Goal: Task Accomplishment & Management: Complete application form

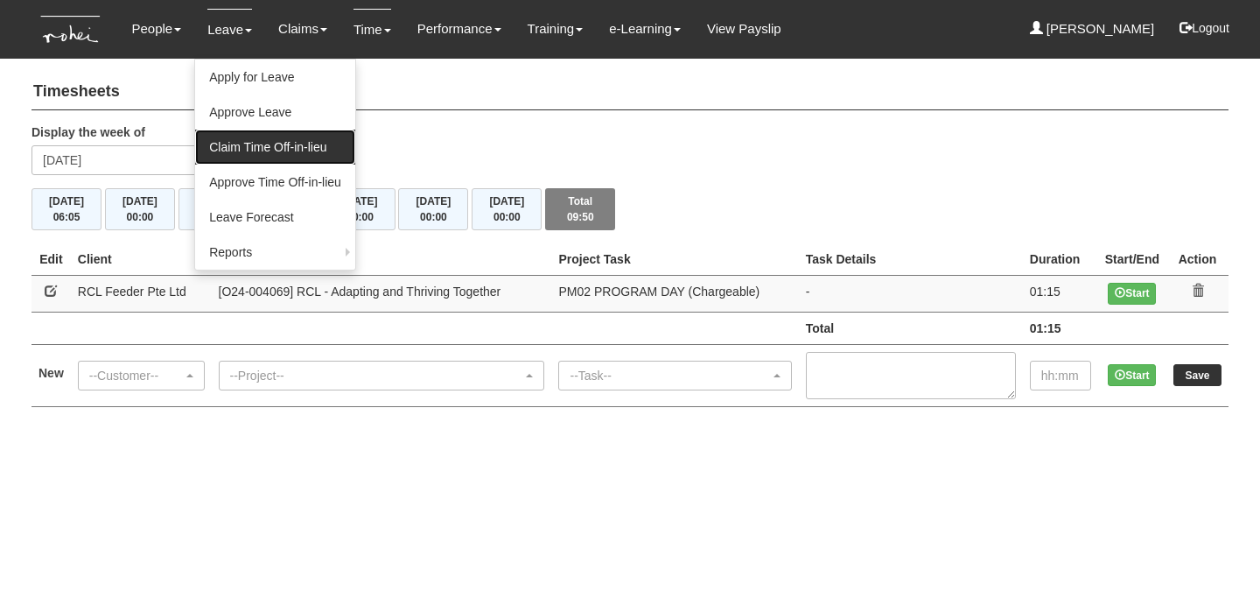
click at [262, 148] on link "Claim Time Off-in-lieu" at bounding box center [275, 147] width 160 height 35
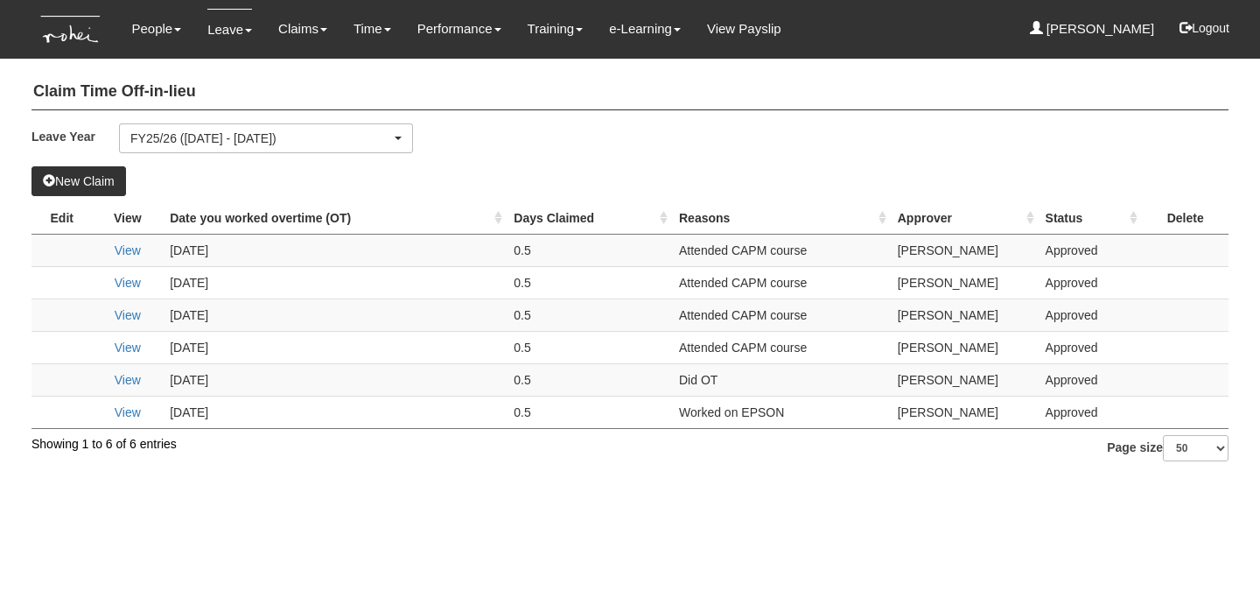
select select "50"
click at [53, 177] on span at bounding box center [49, 180] width 12 height 12
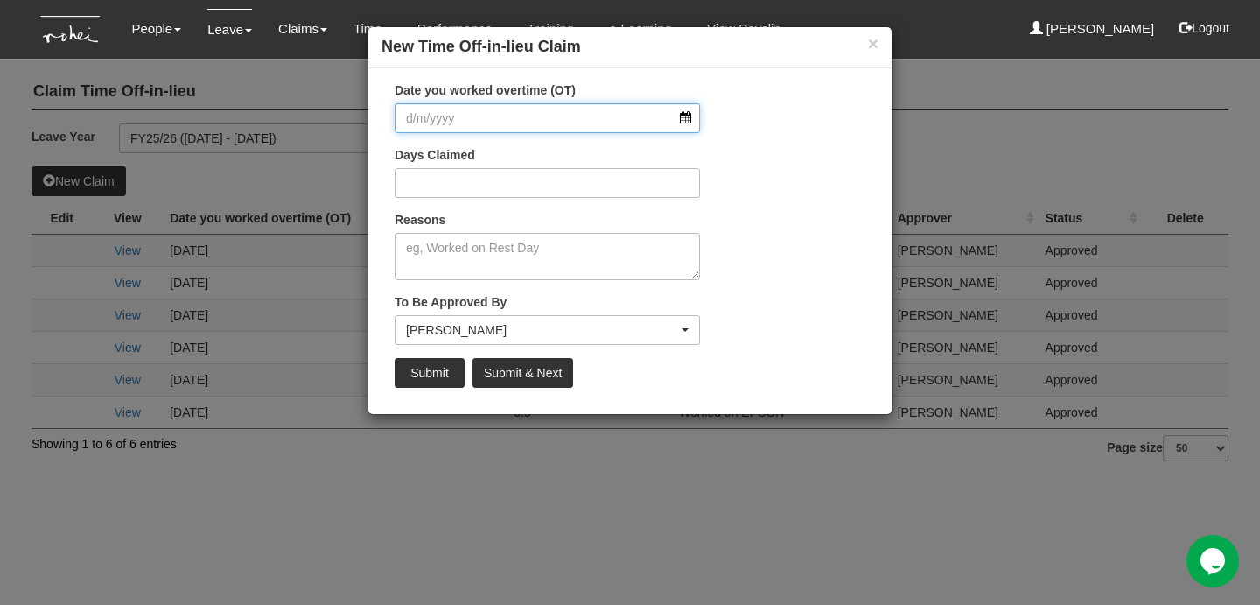
click at [680, 121] on input "Date you worked overtime (OT)" at bounding box center [547, 118] width 305 height 30
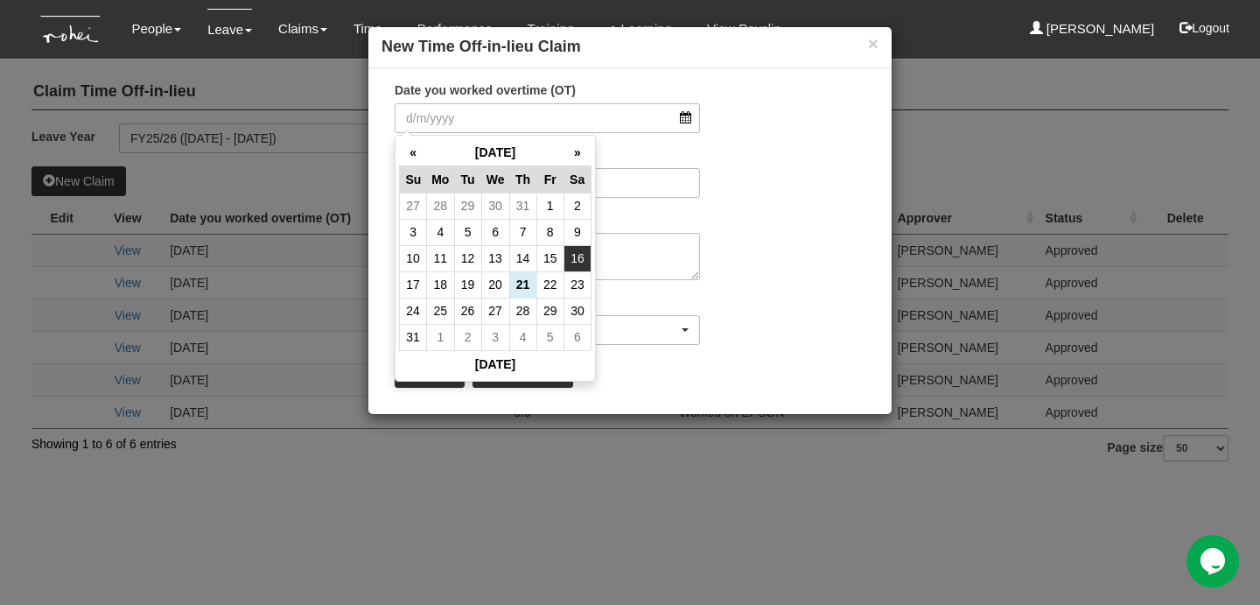
click at [570, 262] on td "16" at bounding box center [577, 258] width 27 height 26
type input "[DATE]"
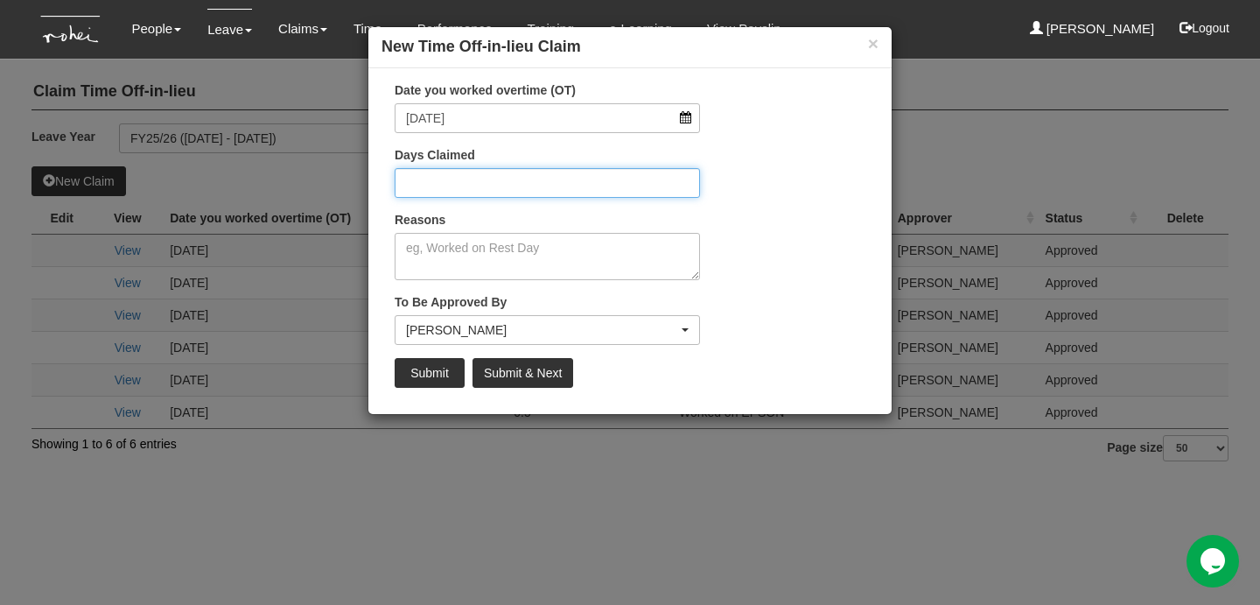
click at [519, 186] on input "Days Claimed" at bounding box center [547, 183] width 305 height 30
type input "0.5"
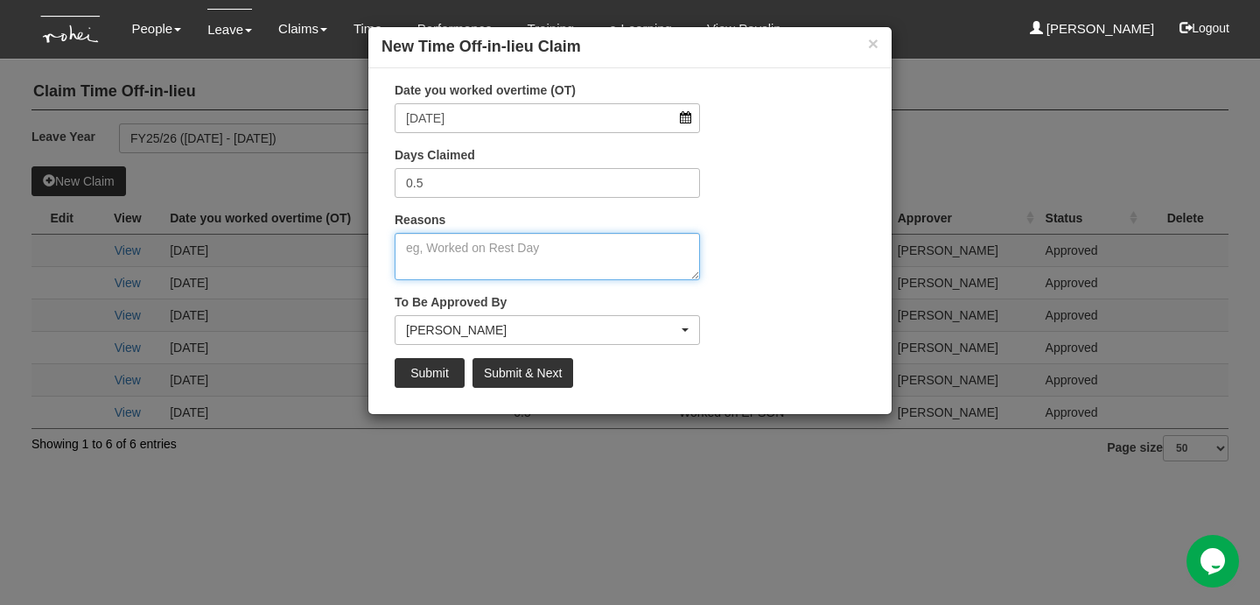
click at [468, 242] on textarea "Reasons" at bounding box center [547, 256] width 305 height 47
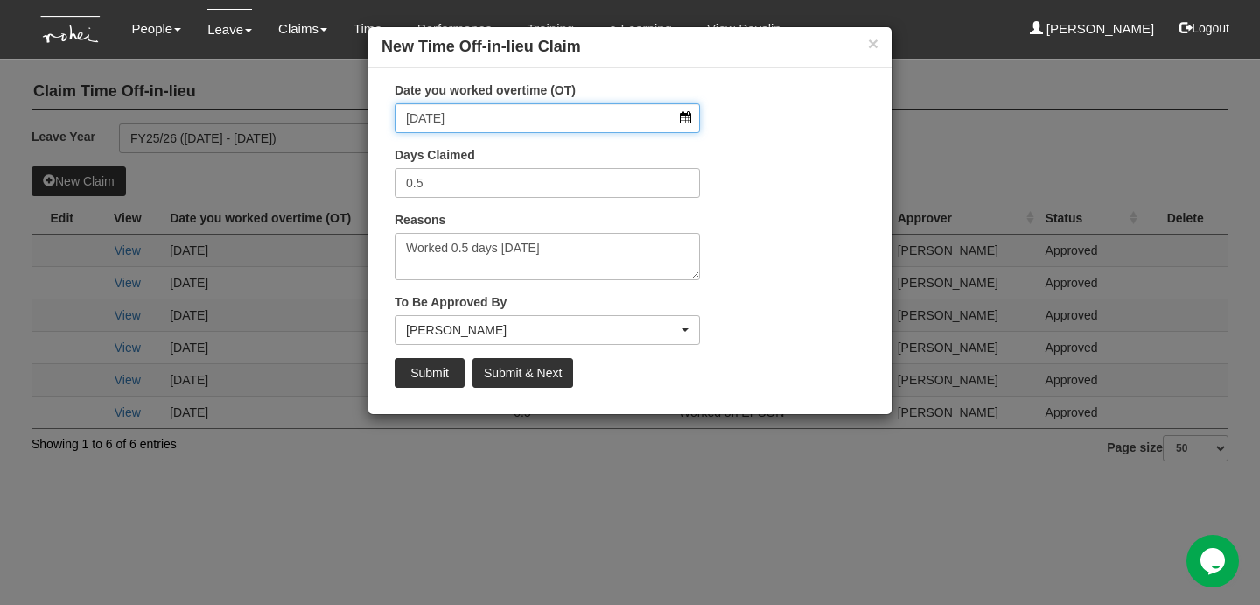
click at [685, 119] on input "[DATE]" at bounding box center [547, 118] width 305 height 30
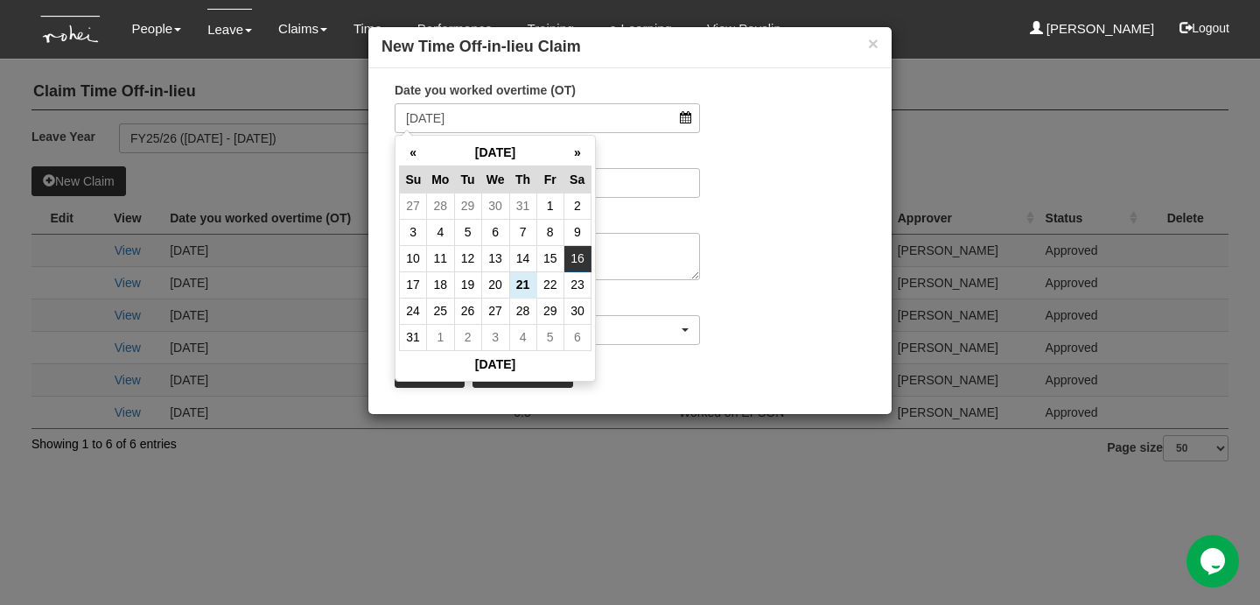
click at [751, 270] on div "Date you worked overtime (OT) [DATE] Days Claimed 0.5 Reasons Worked 0.5 days […" at bounding box center [629, 240] width 523 height 319
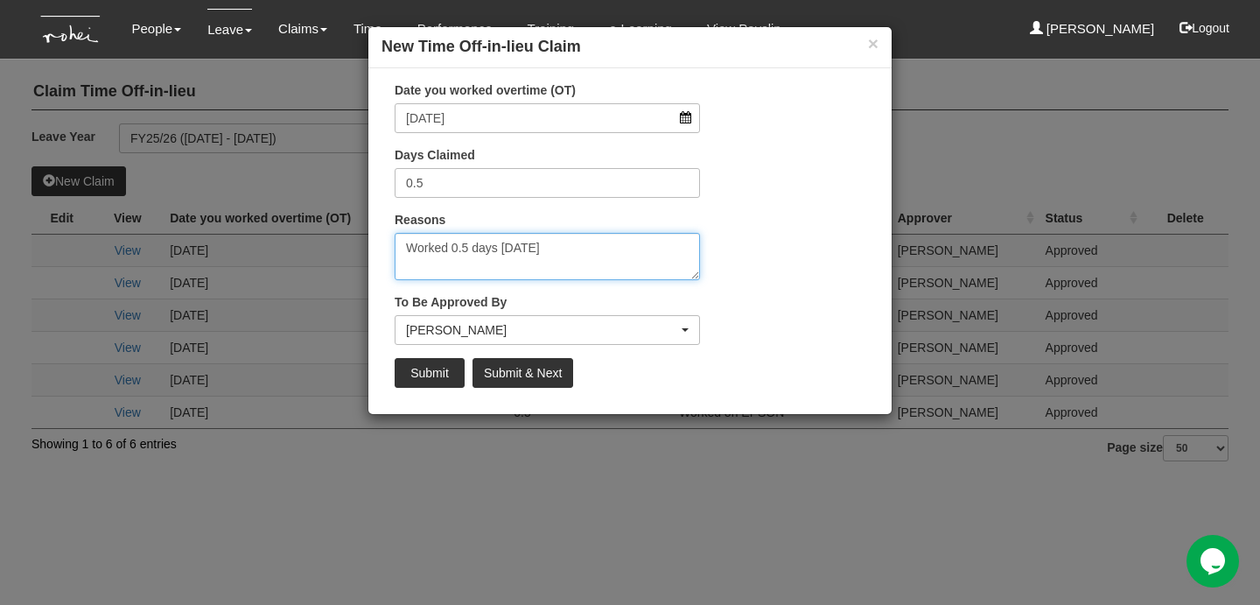
click at [600, 255] on textarea "Worked 0.5 days on Saturday" at bounding box center [547, 256] width 305 height 47
type textarea "Worked 0.5 days on Saturday - Good Shepherd programme"
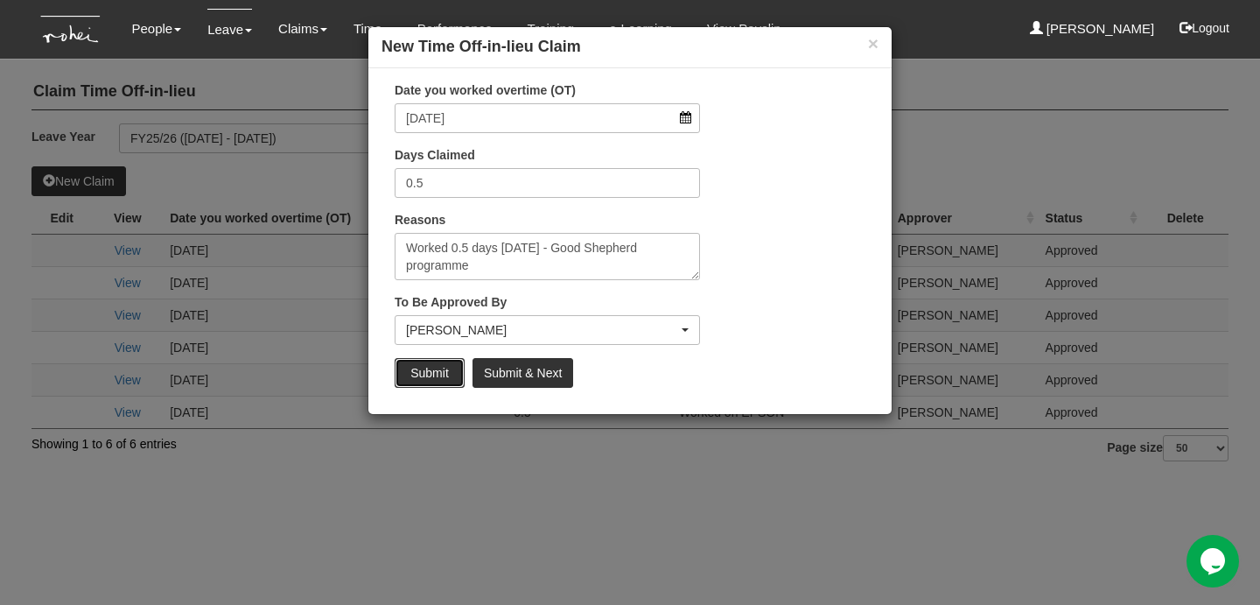
click at [447, 370] on input "Submit" at bounding box center [430, 373] width 70 height 30
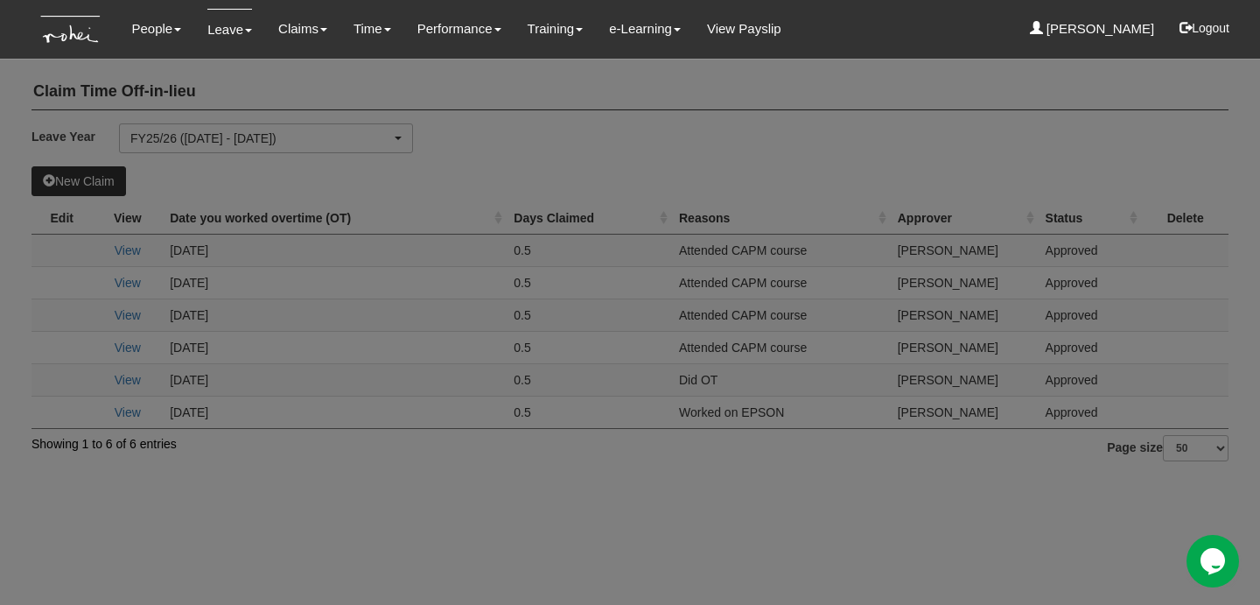
select select "50"
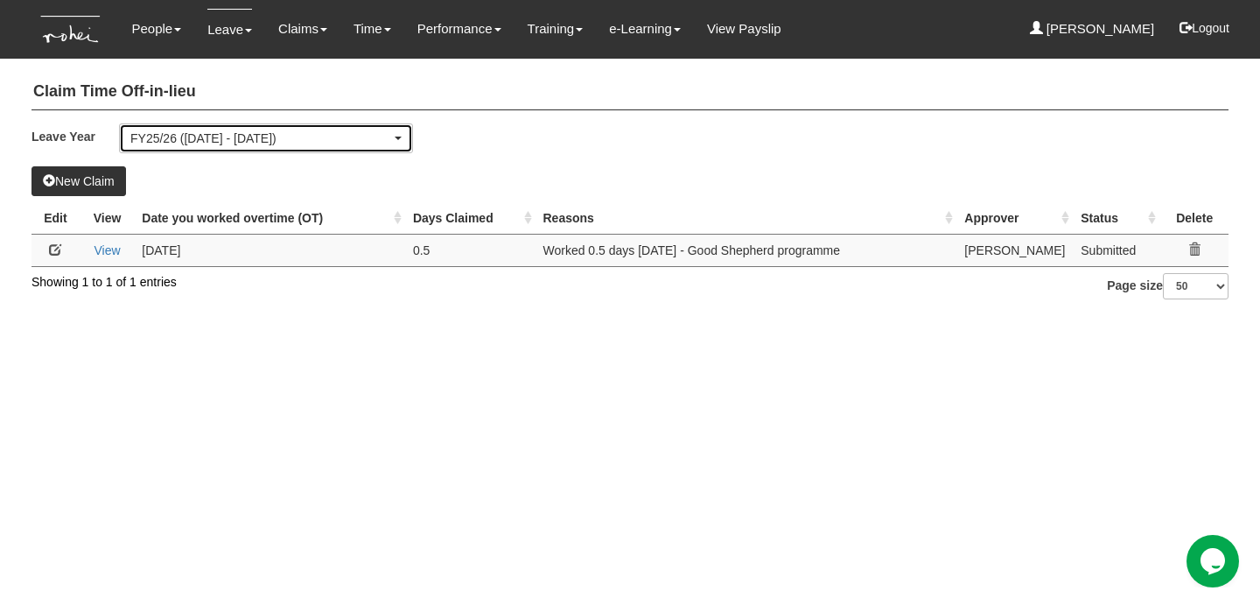
click at [355, 126] on div "FY25/26 (1/4/2025 - 31/3/2026)" at bounding box center [266, 138] width 292 height 28
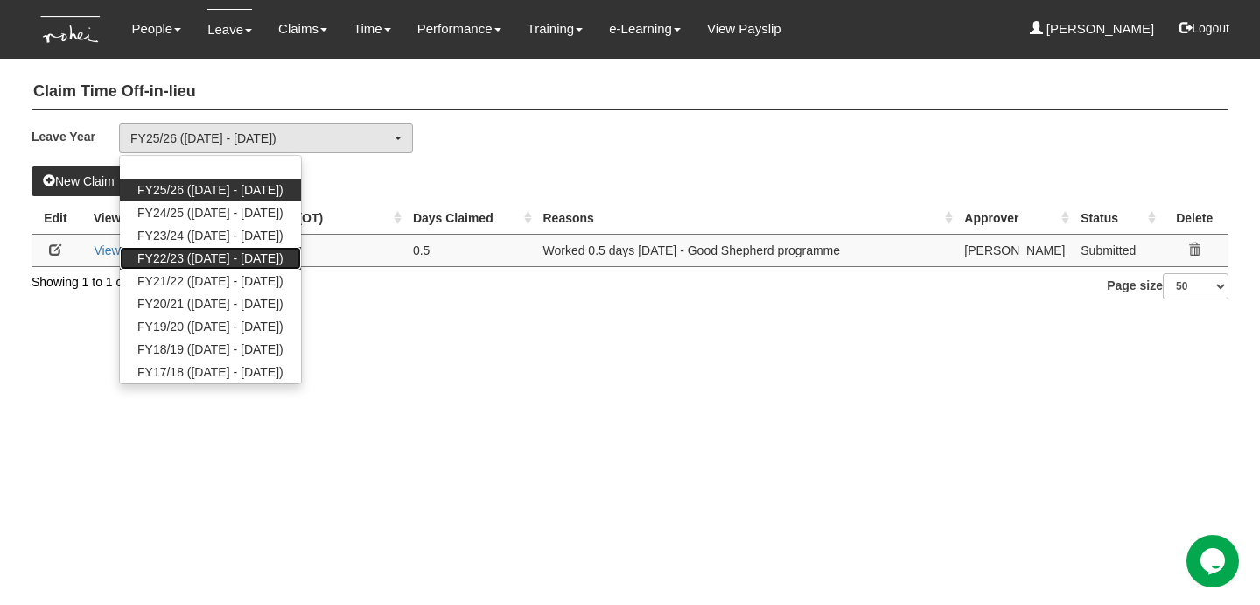
click at [273, 265] on span "FY22/23 (1/4/2022 - 31/3/2023)" at bounding box center [210, 258] width 146 height 18
select select "63"
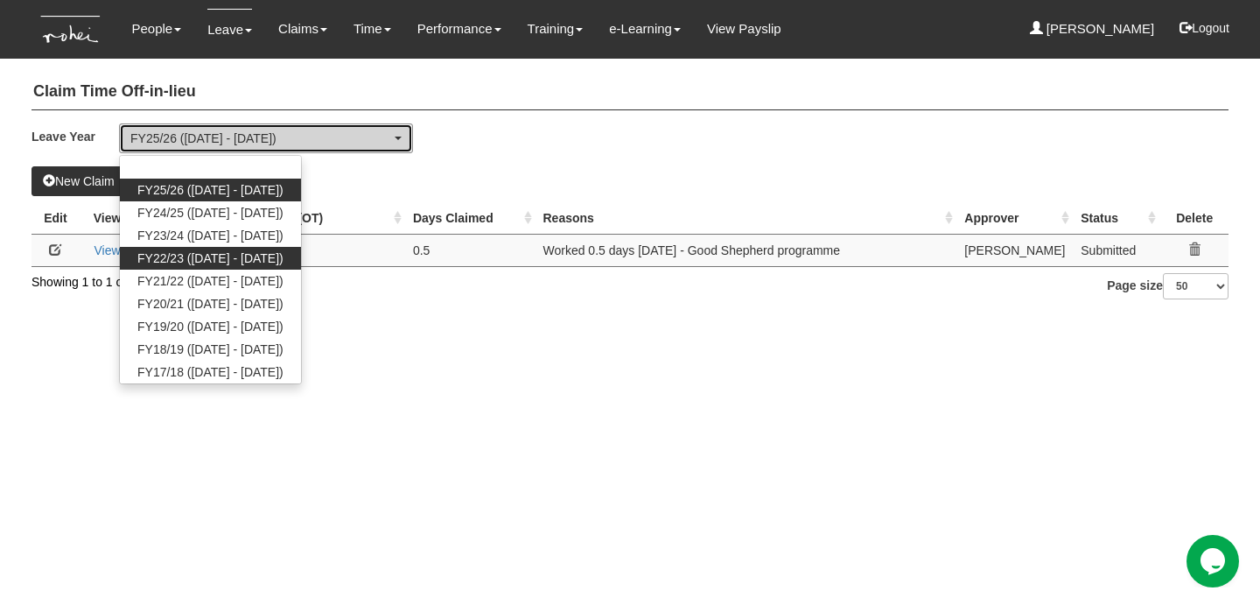
select select "50"
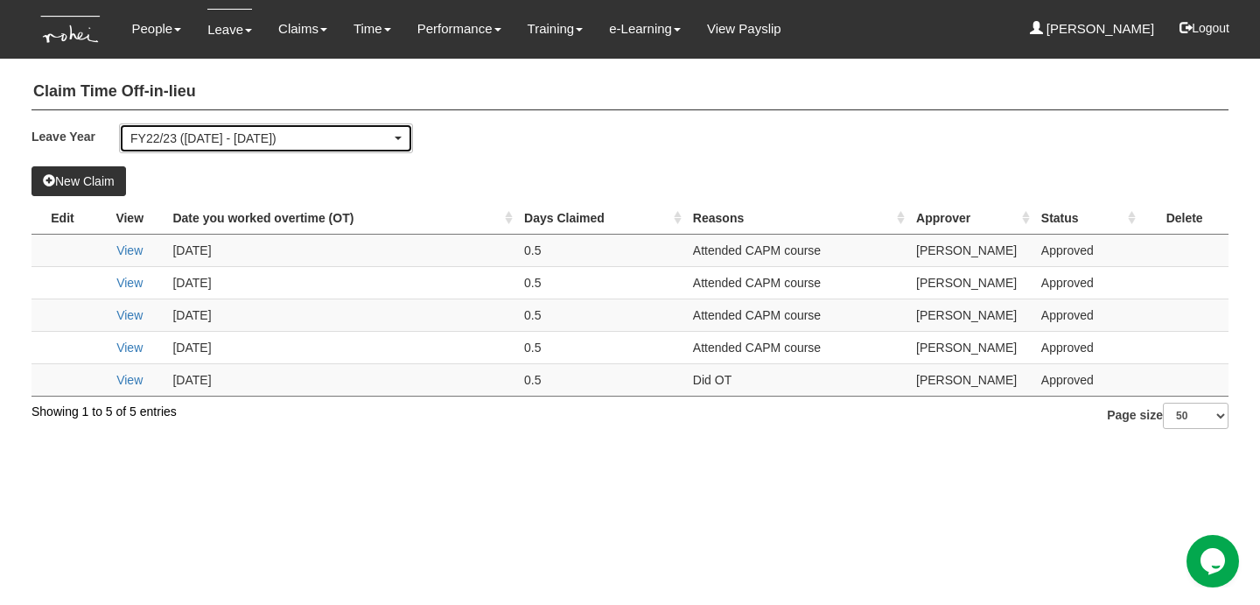
click at [350, 144] on div "FY22/23 (1/4/2022 - 31/3/2023)" at bounding box center [260, 139] width 261 height 18
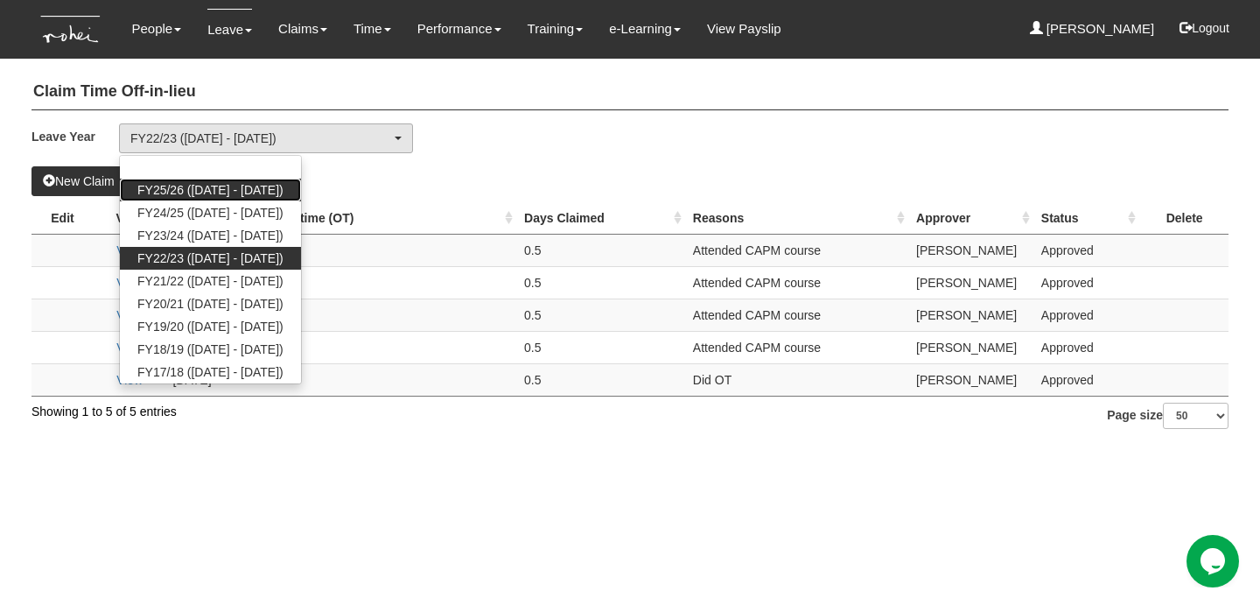
click at [284, 188] on span "FY25/26 (1/4/2025 - 31/3/2026)" at bounding box center [210, 190] width 146 height 18
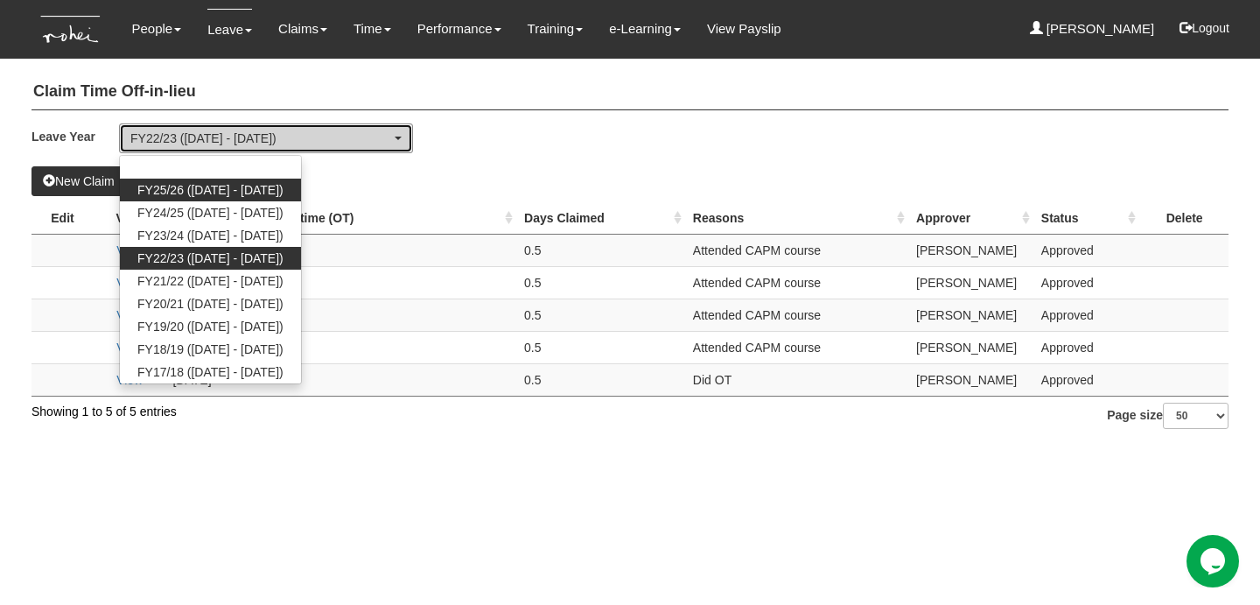
select select "77"
select select "50"
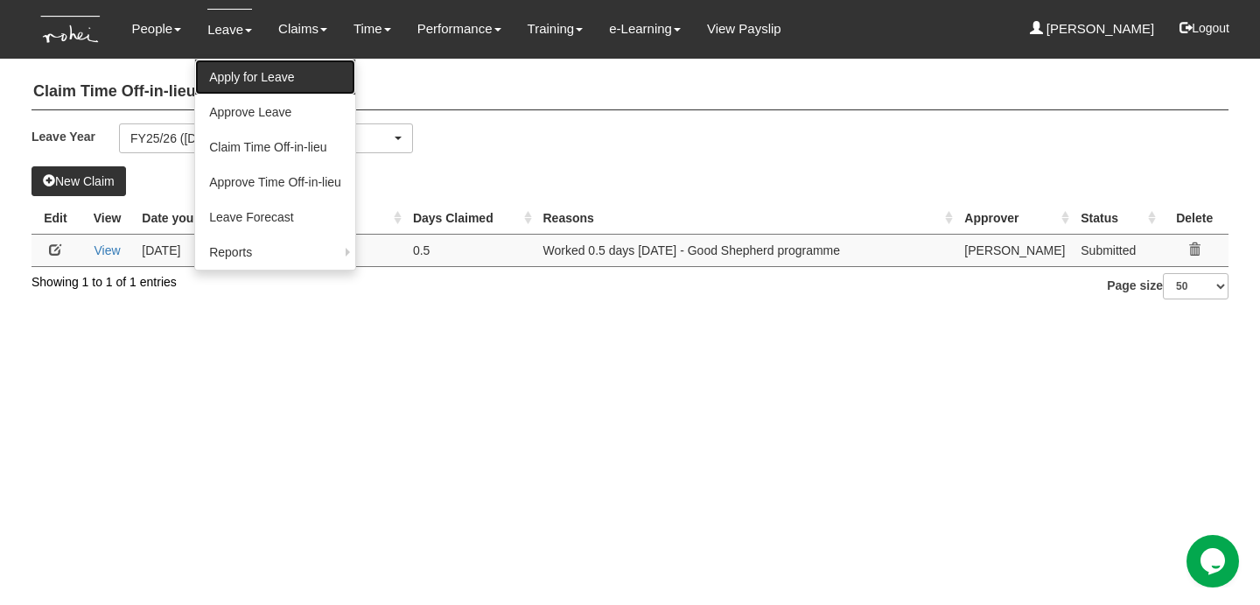
click at [238, 82] on link "Apply for Leave" at bounding box center [275, 77] width 160 height 35
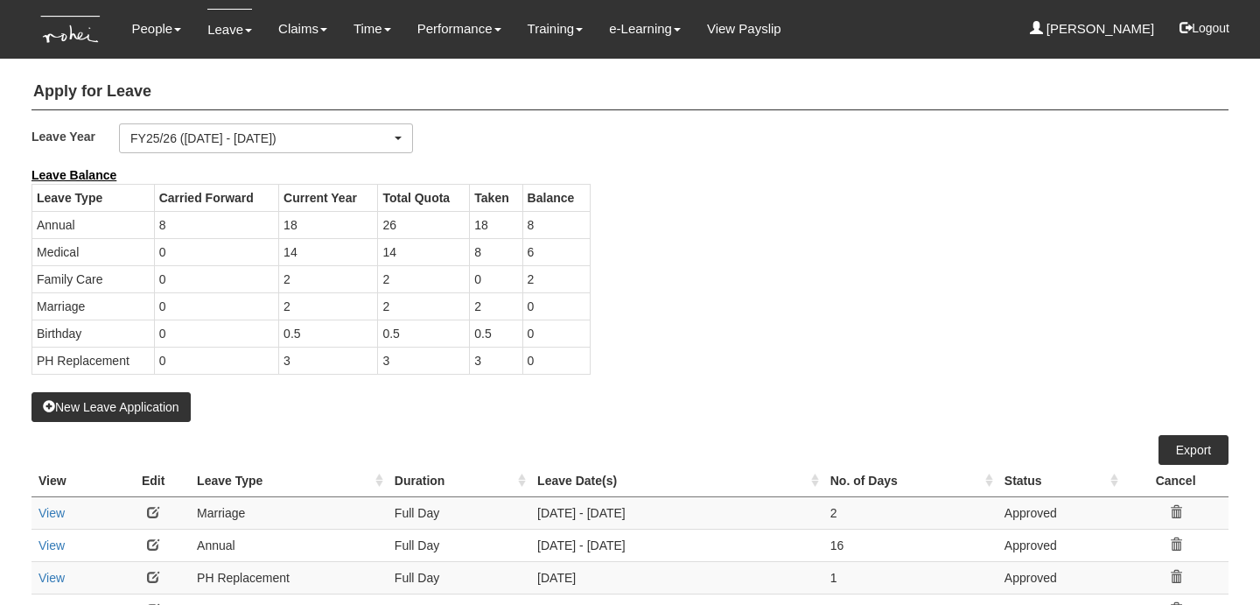
select select "50"
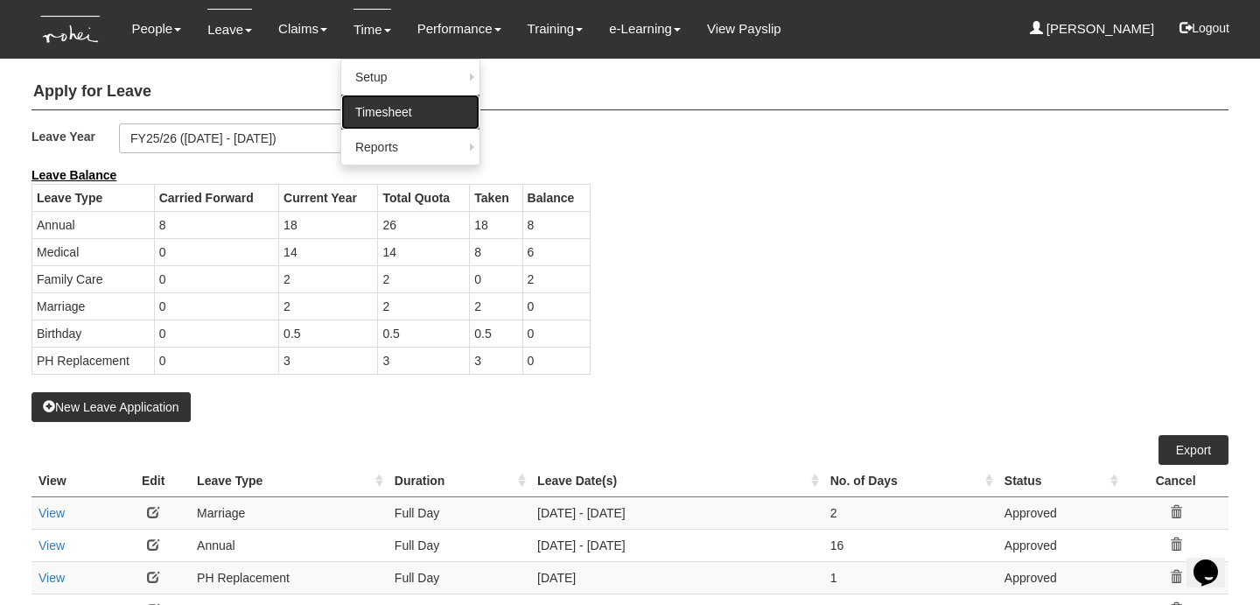
click at [374, 115] on link "Timesheet" at bounding box center [410, 112] width 138 height 35
